Goal: Task Accomplishment & Management: Complete application form

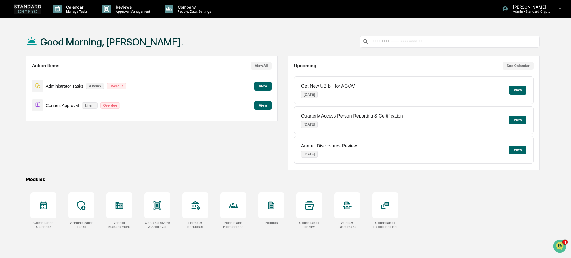
click at [265, 104] on button "View" at bounding box center [262, 105] width 17 height 9
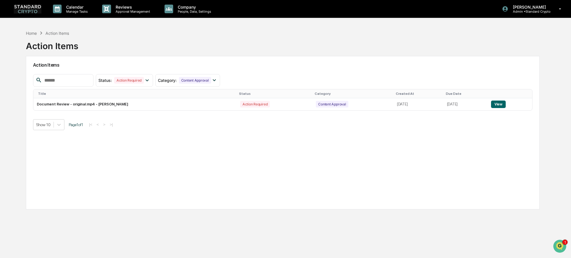
click at [29, 11] on img at bounding box center [28, 8] width 28 height 9
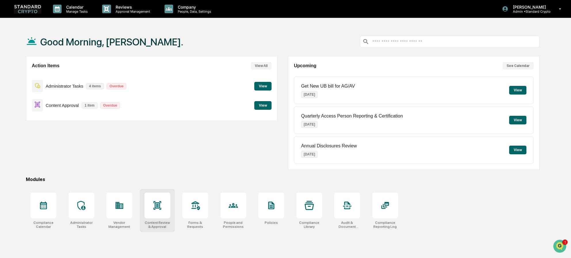
click at [158, 215] on div at bounding box center [157, 206] width 26 height 26
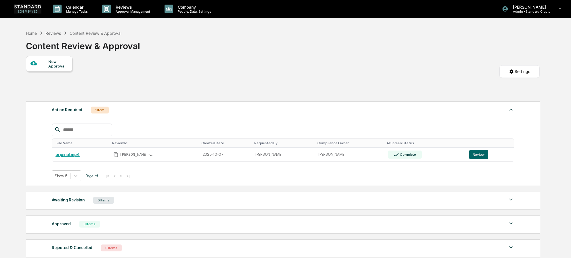
click at [54, 64] on div "New Approval" at bounding box center [57, 63] width 19 height 9
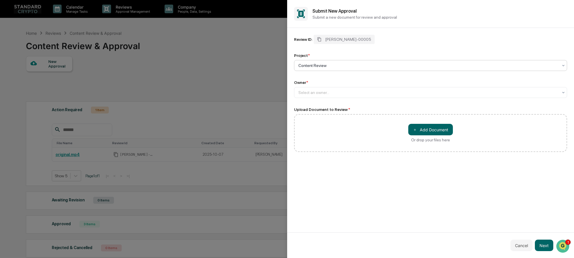
click at [327, 65] on div at bounding box center [428, 66] width 260 height 6
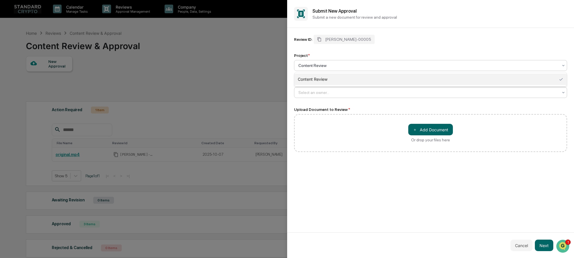
click at [311, 95] on div at bounding box center [428, 93] width 260 height 6
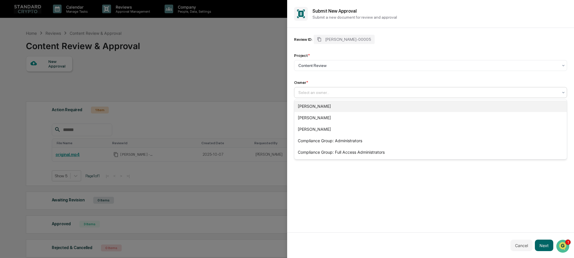
click at [308, 108] on div "[PERSON_NAME]" at bounding box center [430, 107] width 273 height 12
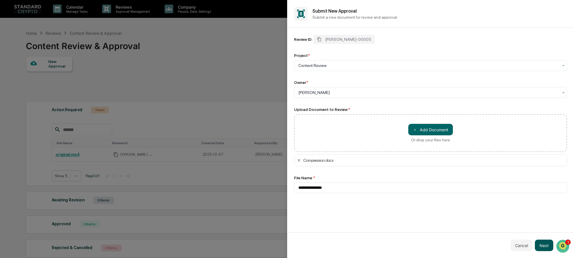
click at [549, 246] on button "Next" at bounding box center [544, 246] width 18 height 12
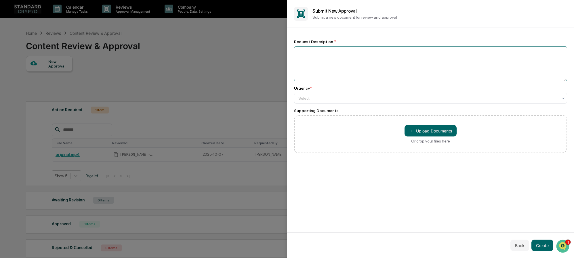
click at [332, 51] on textarea at bounding box center [430, 63] width 273 height 35
click at [302, 66] on textarea at bounding box center [430, 63] width 273 height 35
type textarea "**********"
click at [312, 99] on div at bounding box center [428, 98] width 260 height 6
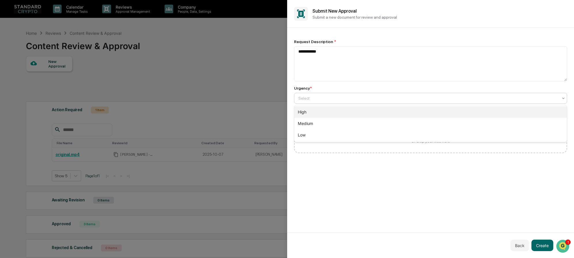
click at [312, 113] on div "High" at bounding box center [430, 112] width 273 height 12
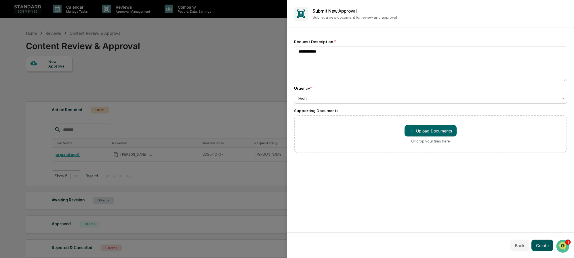
click at [542, 244] on button "Create" at bounding box center [542, 246] width 22 height 12
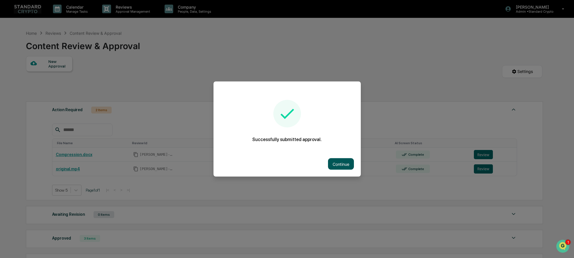
click at [334, 163] on button "Continue" at bounding box center [341, 164] width 26 height 12
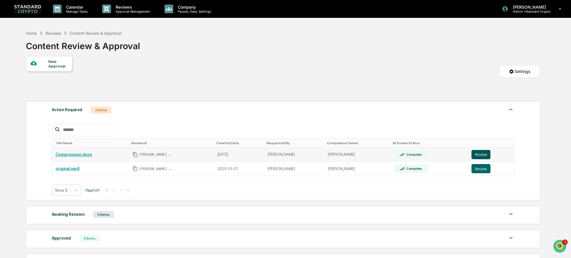
click at [477, 151] on button "Review" at bounding box center [480, 154] width 19 height 9
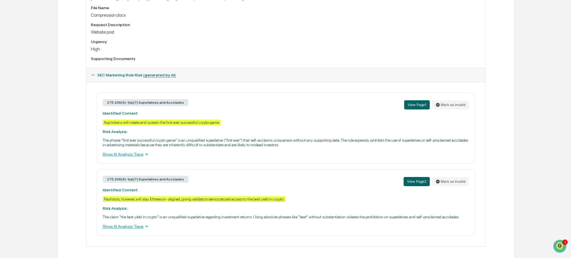
scroll to position [201, 0]
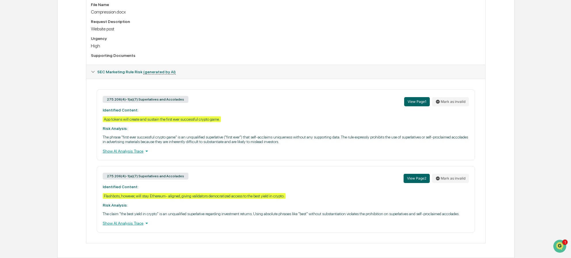
click at [128, 152] on div "Show AI Analysis Trace" at bounding box center [286, 151] width 366 height 6
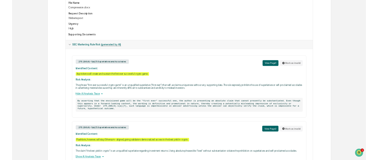
scroll to position [226, 0]
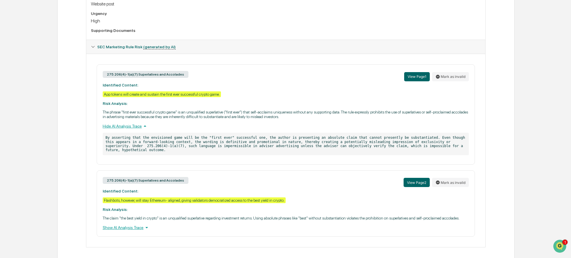
click at [120, 225] on div "Show AI Analysis Trace" at bounding box center [286, 228] width 366 height 6
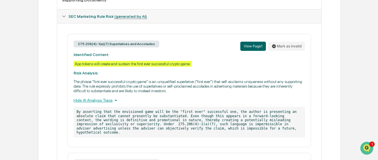
scroll to position [254, 0]
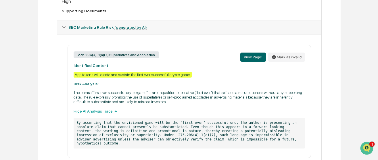
click at [163, 45] on div "275.206(4)-1(a)(7) Superlatives and Accolades View Page 1 Mark as invalid Ident…" at bounding box center [190, 101] width 244 height 113
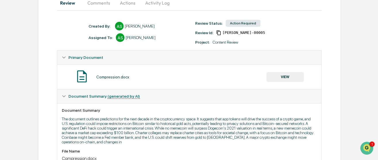
scroll to position [0, 0]
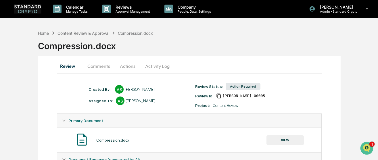
click at [127, 66] on button "Actions" at bounding box center [128, 66] width 26 height 14
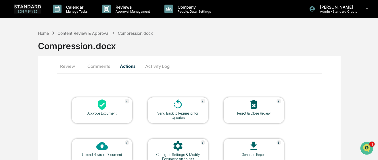
click at [173, 110] on icon at bounding box center [178, 105] width 12 height 12
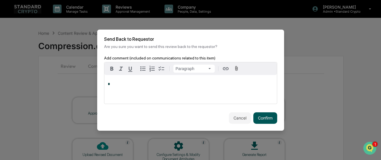
click at [261, 115] on button "Confirm" at bounding box center [265, 118] width 24 height 12
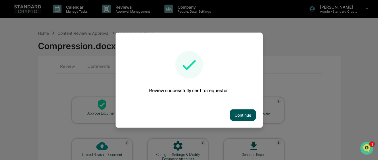
click at [242, 115] on button "Continue" at bounding box center [243, 115] width 26 height 12
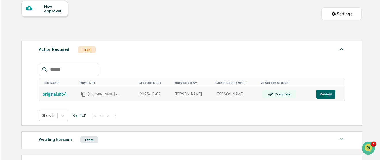
scroll to position [58, 0]
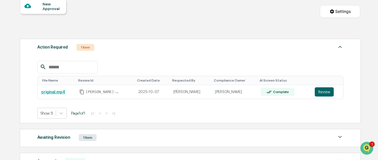
click at [46, 8] on div "New Approval" at bounding box center [52, 6] width 19 height 9
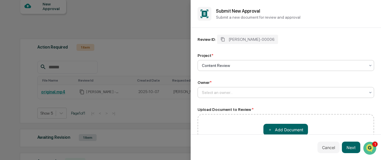
click at [224, 93] on div at bounding box center [284, 93] width 164 height 6
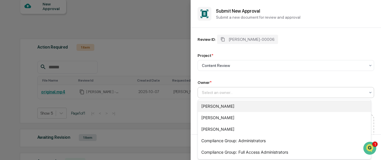
click at [221, 108] on div "[PERSON_NAME]" at bounding box center [284, 107] width 173 height 12
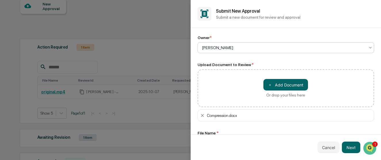
scroll to position [66, 0]
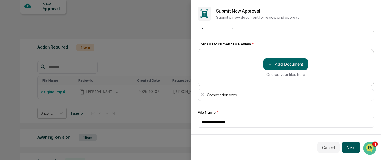
click at [347, 146] on button "Next" at bounding box center [351, 148] width 18 height 12
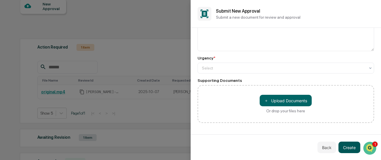
scroll to position [30, 0]
click at [264, 73] on div "Select" at bounding box center [286, 68] width 177 height 11
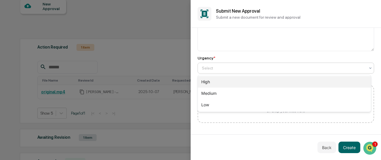
click at [246, 87] on div "High" at bounding box center [284, 82] width 173 height 12
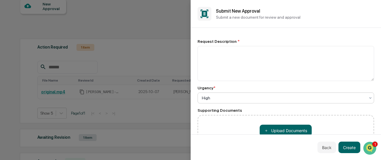
scroll to position [0, 0]
click at [251, 63] on textarea at bounding box center [286, 63] width 177 height 35
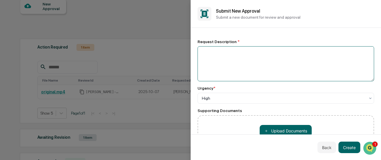
click at [251, 63] on textarea at bounding box center [286, 63] width 177 height 35
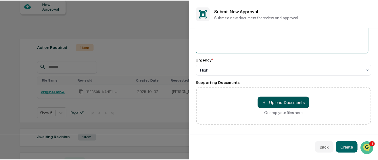
scroll to position [30, 0]
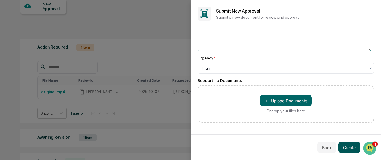
type textarea "**********"
click at [352, 150] on button "Create" at bounding box center [349, 148] width 22 height 12
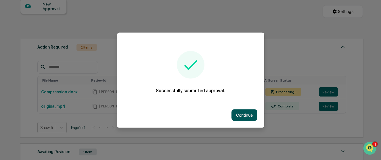
click at [246, 114] on button "Continue" at bounding box center [244, 115] width 26 height 12
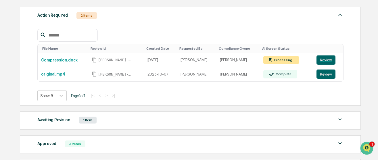
scroll to position [86, 0]
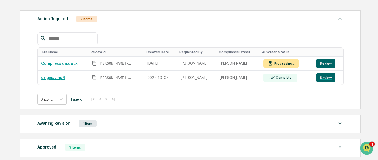
click at [317, 125] on div "Awaiting Revision 1 Item" at bounding box center [190, 124] width 306 height 8
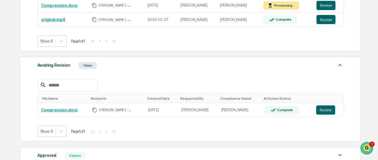
scroll to position [143, 0]
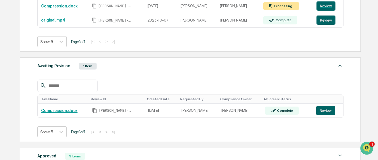
click at [341, 66] on img at bounding box center [340, 65] width 7 height 7
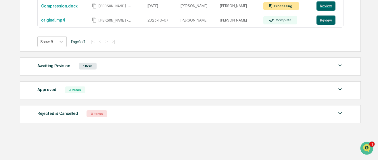
click at [258, 67] on div "Awaiting Revision 1 Item" at bounding box center [190, 66] width 306 height 8
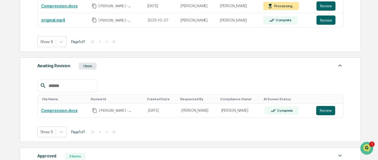
click at [82, 65] on div "1 Item" at bounding box center [88, 66] width 18 height 7
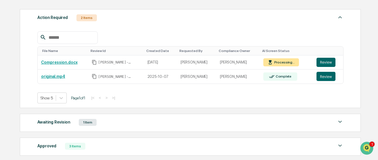
scroll to position [28, 0]
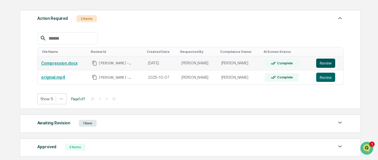
click at [325, 63] on button "Review" at bounding box center [325, 63] width 19 height 9
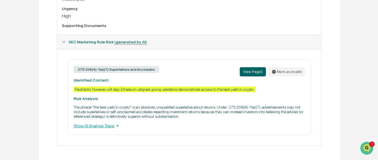
scroll to position [235, 0]
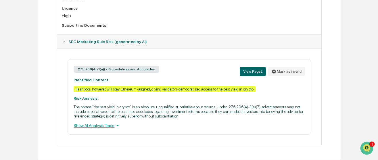
click at [135, 110] on p "The phrase "the best yield in crypto" is an absolute, unqualified superlative a…" at bounding box center [189, 112] width 231 height 14
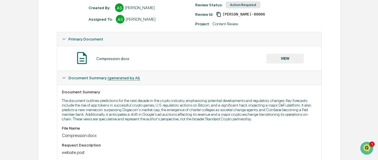
scroll to position [34, 0]
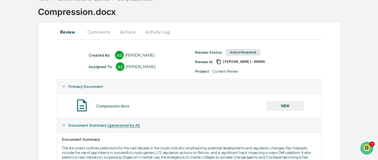
click at [124, 33] on button "Actions" at bounding box center [128, 32] width 26 height 14
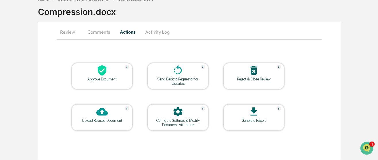
click at [116, 116] on div at bounding box center [102, 112] width 58 height 12
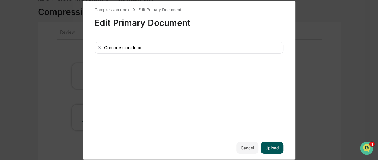
click at [269, 142] on button "Upload" at bounding box center [272, 148] width 23 height 12
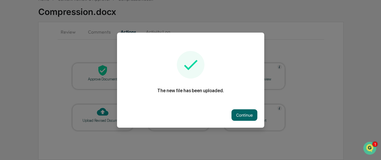
click at [244, 113] on button "Continue" at bounding box center [244, 115] width 26 height 12
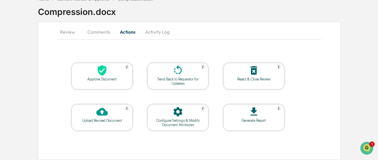
click at [62, 33] on button "Review" at bounding box center [70, 32] width 26 height 14
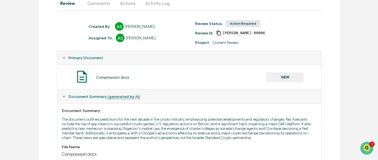
scroll to position [0, 0]
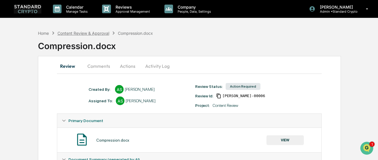
click at [67, 33] on div "Content Review & Approval" at bounding box center [84, 33] width 52 height 5
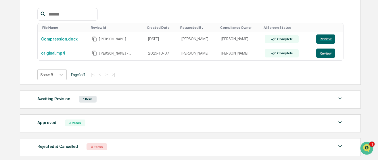
scroll to position [143, 0]
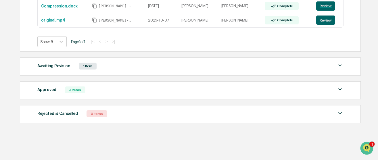
click at [112, 67] on div "Awaiting Revision 1 Item" at bounding box center [190, 66] width 306 height 8
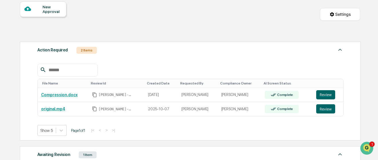
scroll to position [0, 0]
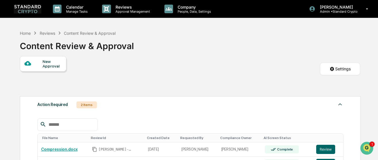
drag, startPoint x: 101, startPoint y: 80, endPoint x: 89, endPoint y: 99, distance: 22.6
click at [100, 80] on div "New Approval Settings" at bounding box center [190, 74] width 340 height 37
click at [64, 150] on link "Compression.docx" at bounding box center [59, 149] width 37 height 5
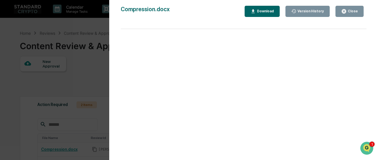
click at [352, 14] on div "Close" at bounding box center [349, 11] width 17 height 5
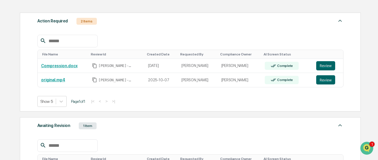
scroll to position [86, 0]
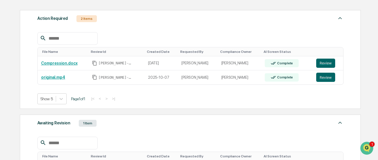
click at [85, 18] on div "2 Items" at bounding box center [86, 18] width 20 height 7
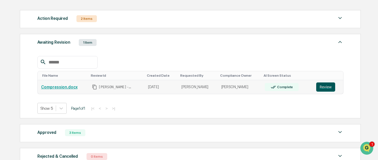
click at [319, 87] on button "Review" at bounding box center [325, 87] width 19 height 9
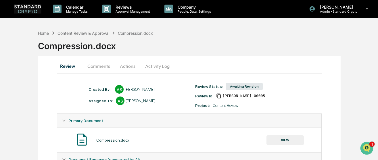
click at [87, 35] on div "Content Review & Approval" at bounding box center [84, 33] width 52 height 5
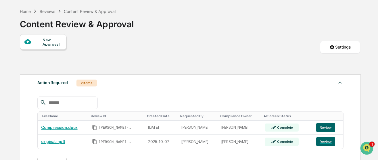
scroll to position [58, 0]
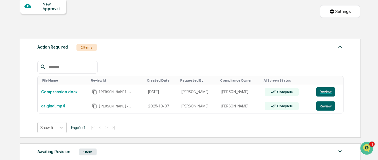
click at [90, 47] on div "2 Items" at bounding box center [86, 47] width 20 height 7
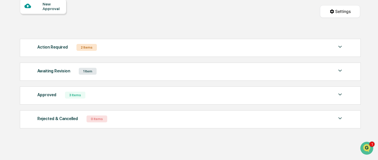
click at [115, 47] on div "Action Required 2 Items" at bounding box center [190, 47] width 306 height 8
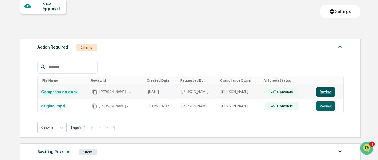
click at [325, 92] on button "Review" at bounding box center [325, 91] width 19 height 9
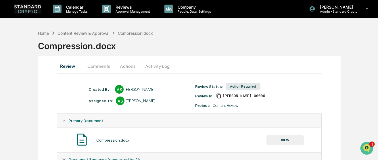
click at [100, 67] on button "Comments" at bounding box center [99, 66] width 32 height 14
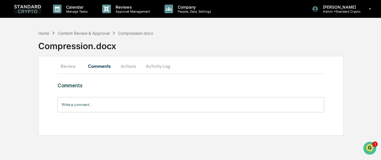
click at [156, 65] on button "Activity Log" at bounding box center [158, 66] width 34 height 14
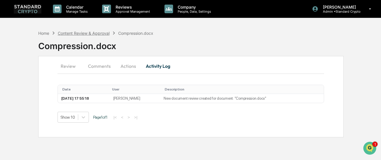
click at [72, 34] on div "Content Review & Approval" at bounding box center [84, 33] width 52 height 5
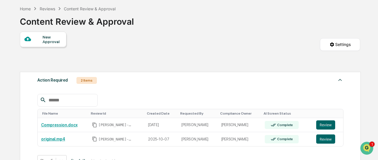
scroll to position [86, 0]
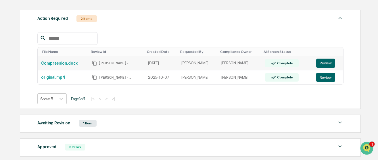
click at [58, 64] on link "Compression.docx" at bounding box center [59, 63] width 37 height 5
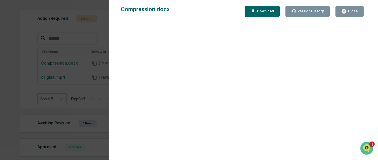
click at [349, 9] on div "Close" at bounding box center [349, 11] width 17 height 5
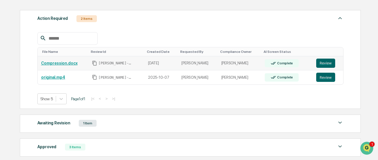
click at [125, 62] on div "[PERSON_NAME]-00006" at bounding box center [116, 63] width 49 height 5
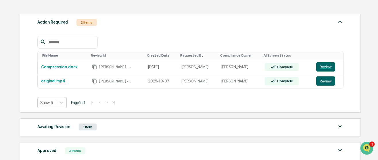
scroll to position [115, 0]
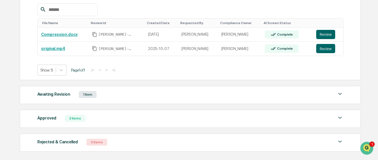
click at [129, 97] on div "Awaiting Revision 1 Item" at bounding box center [190, 95] width 306 height 8
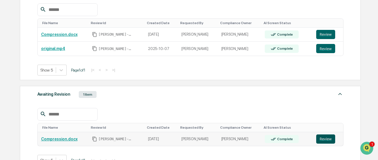
click at [320, 139] on button "Review" at bounding box center [325, 139] width 19 height 9
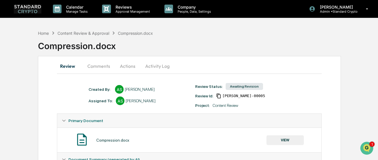
click at [128, 68] on button "Actions" at bounding box center [128, 66] width 26 height 14
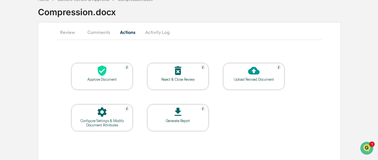
scroll to position [34, 0]
click at [169, 81] on div "Reject & Close Review" at bounding box center [178, 79] width 52 height 4
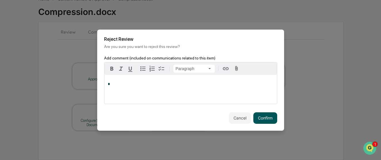
click at [264, 118] on button "Confirm" at bounding box center [265, 118] width 24 height 12
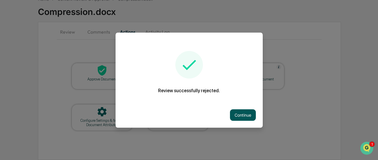
click at [239, 112] on button "Continue" at bounding box center [243, 115] width 26 height 12
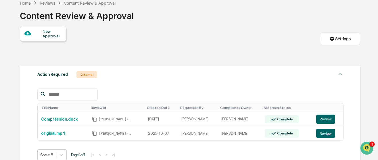
scroll to position [64, 0]
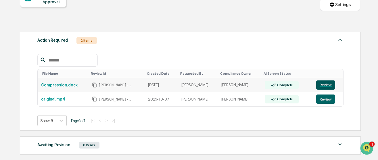
click at [322, 85] on button "Review" at bounding box center [325, 85] width 19 height 9
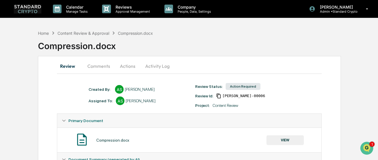
click at [125, 64] on button "Actions" at bounding box center [128, 66] width 26 height 14
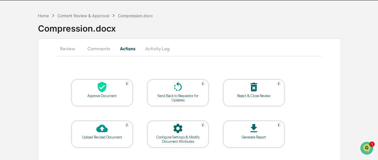
scroll to position [34, 0]
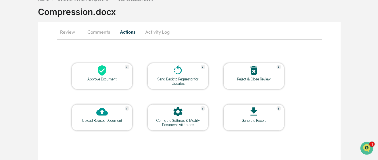
click at [99, 76] on div at bounding box center [102, 71] width 58 height 12
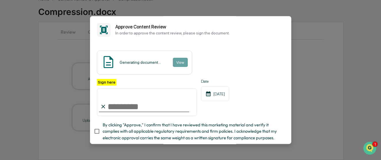
click at [217, 47] on div "Generating document... View Sign here Date [DATE] By clicking "Approve," I conf…" at bounding box center [190, 98] width 201 height 108
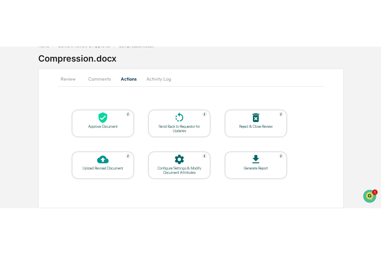
scroll to position [0, 0]
